Goal: Task Accomplishment & Management: Use online tool/utility

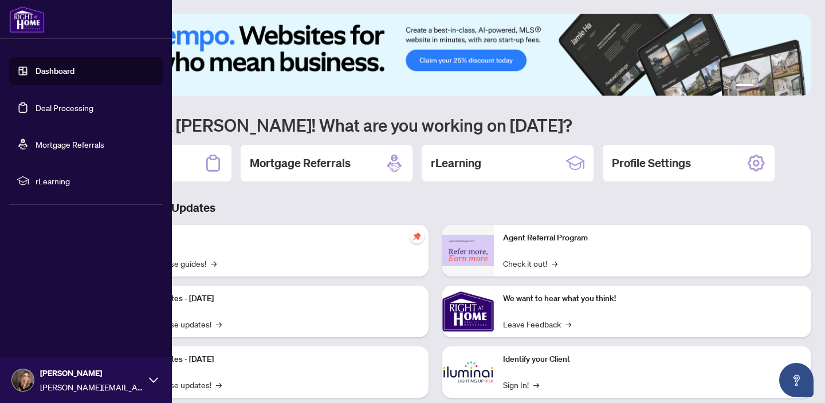
click at [56, 107] on link "Deal Processing" at bounding box center [65, 108] width 58 height 10
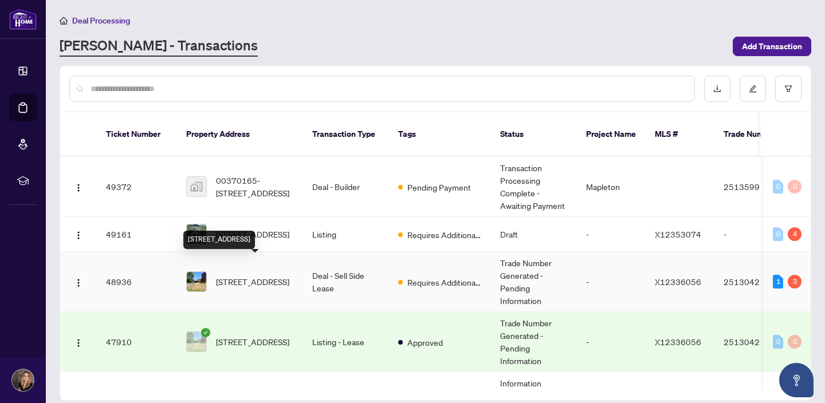
click at [272, 276] on span "[STREET_ADDRESS]" at bounding box center [252, 282] width 73 height 13
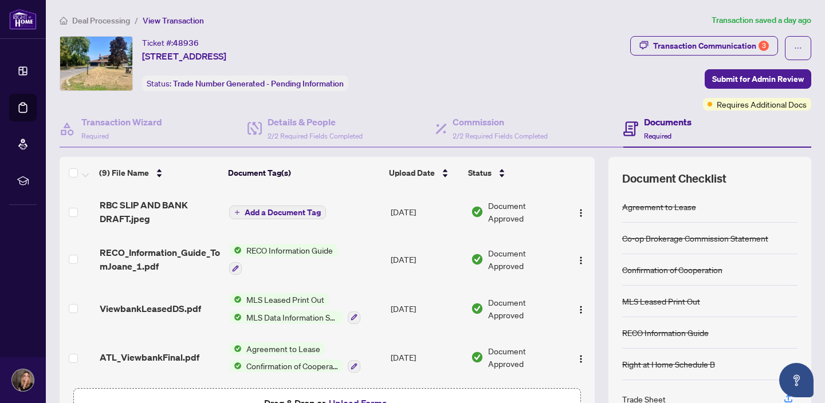
scroll to position [7, 0]
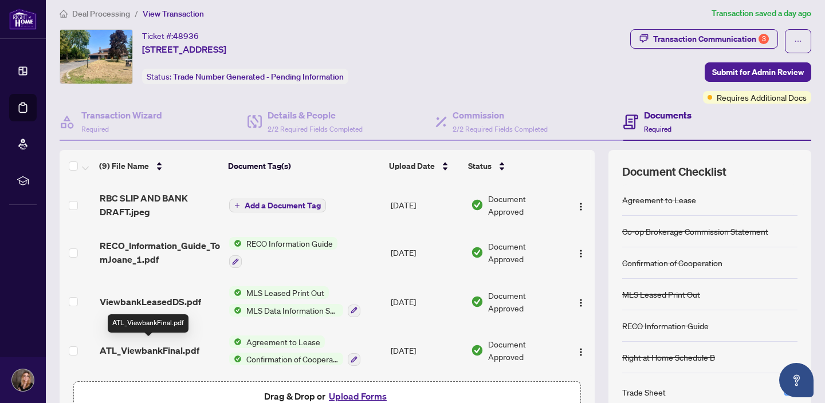
click at [185, 346] on span "ATL_ViewbankFinal.pdf" at bounding box center [150, 351] width 100 height 14
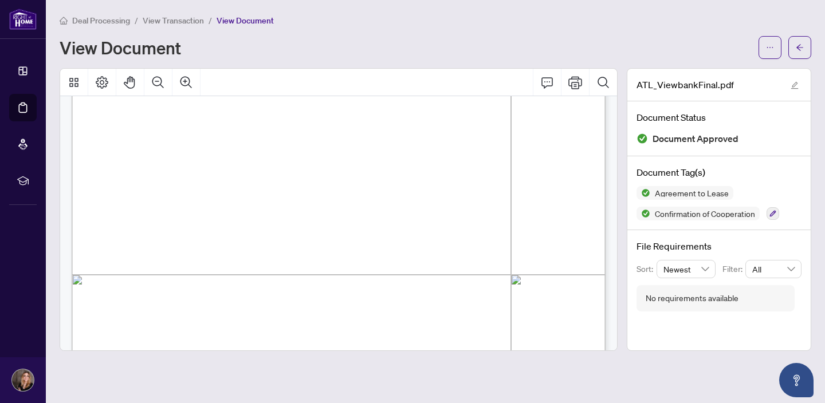
scroll to position [3104, 0]
click at [573, 88] on icon "Print" at bounding box center [575, 82] width 14 height 13
